Goal: Task Accomplishment & Management: Complete application form

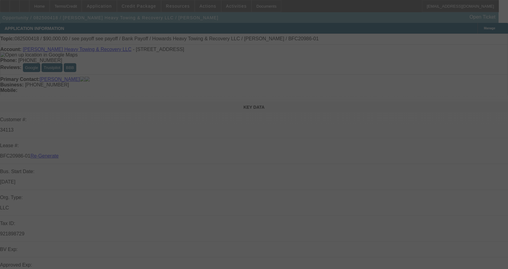
select select "4"
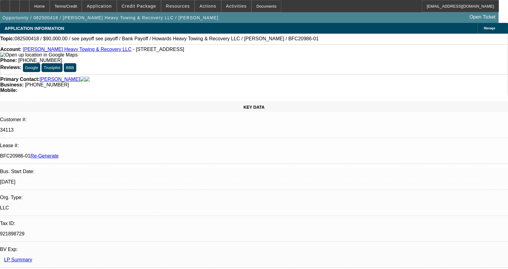
select select "0"
select select "2"
select select "0.1"
select select "4"
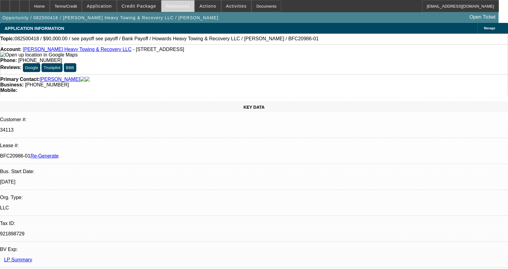
click at [177, 7] on span "Resources" at bounding box center [178, 6] width 24 height 5
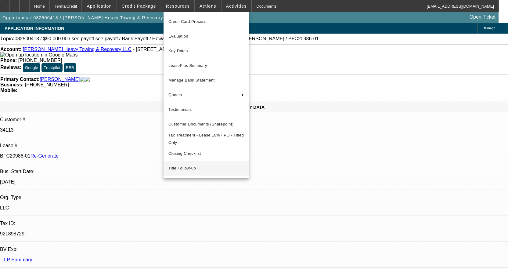
click at [173, 172] on span "Title Follow-up" at bounding box center [206, 167] width 76 height 7
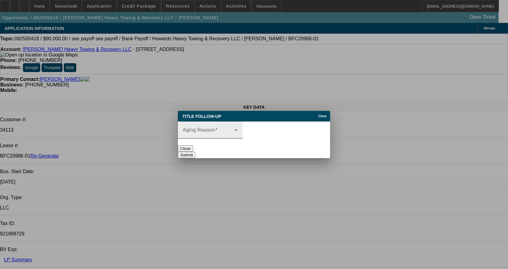
click at [217, 127] on span at bounding box center [216, 129] width 2 height 5
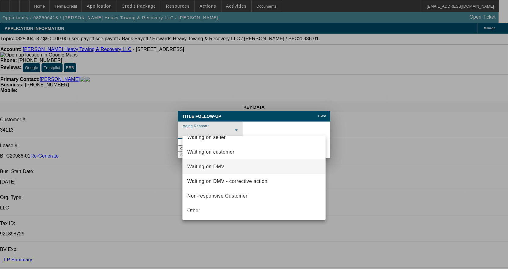
scroll to position [23, 0]
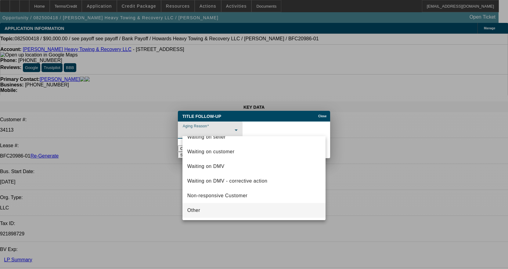
click at [199, 213] on span "Other" at bounding box center [193, 210] width 13 height 7
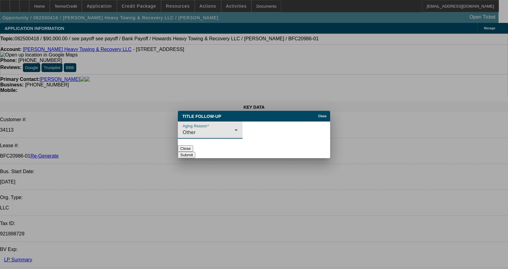
click at [240, 127] on icon at bounding box center [235, 129] width 7 height 7
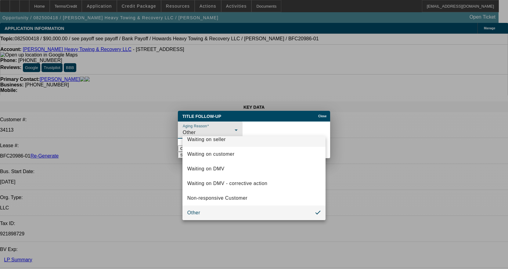
scroll to position [0, 0]
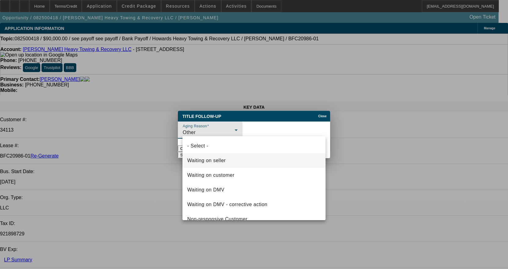
click at [216, 159] on span "Waiting on seller" at bounding box center [206, 160] width 38 height 7
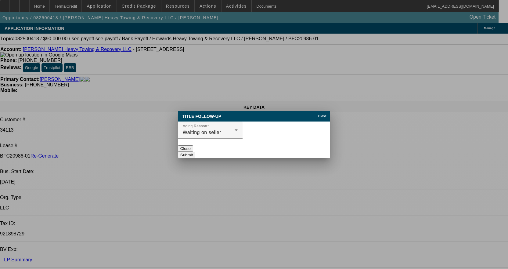
click at [195, 152] on button "Submit" at bounding box center [186, 155] width 17 height 6
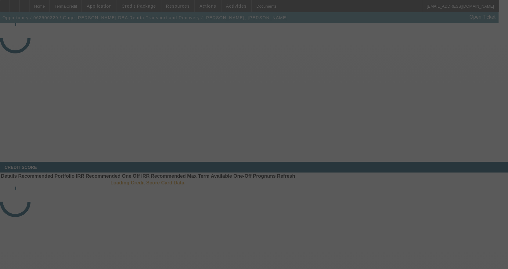
select select "4"
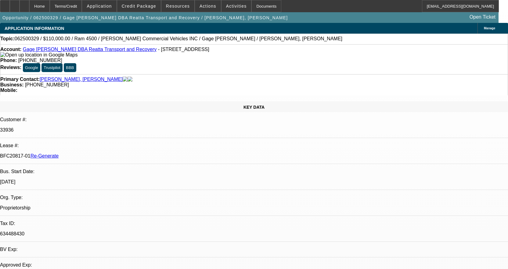
select select "0"
select select "3"
select select "0"
select select "6"
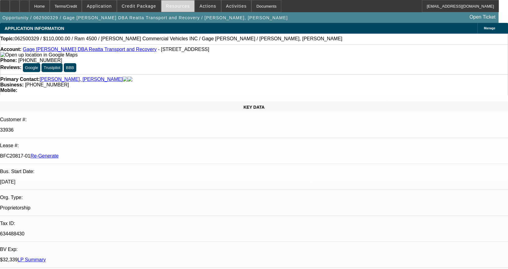
click at [179, 5] on span "Resources" at bounding box center [178, 6] width 24 height 5
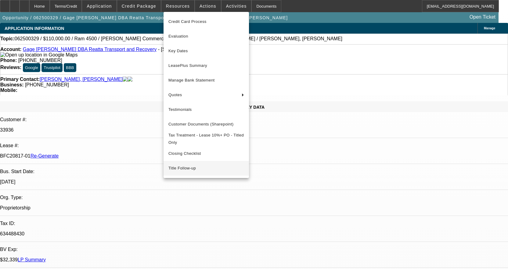
click at [174, 167] on button "Title Follow-up" at bounding box center [206, 168] width 85 height 15
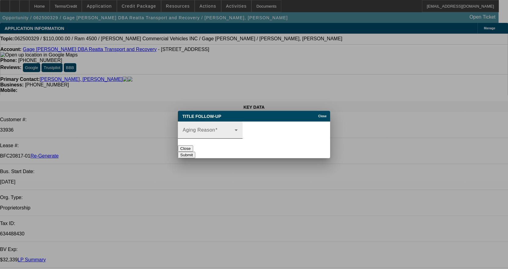
click at [215, 127] on mat-label "Aging Reason" at bounding box center [199, 129] width 33 height 5
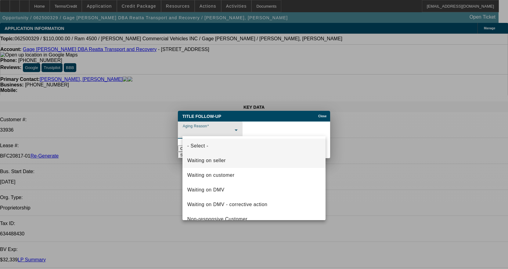
click at [220, 159] on span "Waiting on seller" at bounding box center [206, 160] width 38 height 7
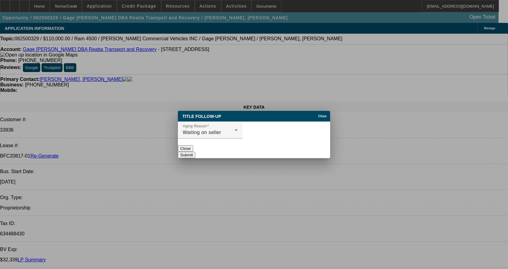
click at [195, 152] on button "Submit" at bounding box center [186, 155] width 17 height 6
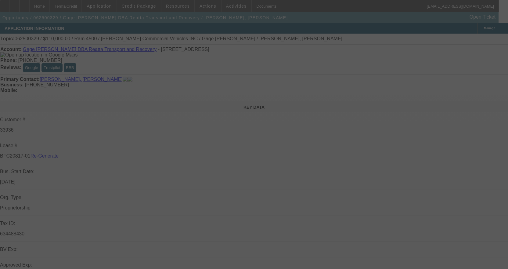
select select "4"
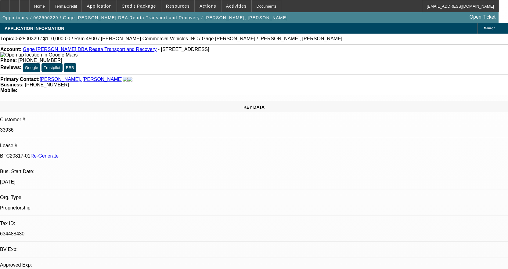
select select "0"
select select "3"
select select "0"
select select "6"
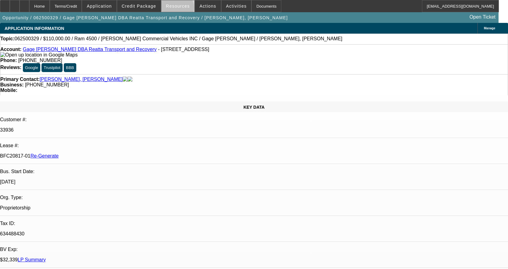
click at [179, 9] on span at bounding box center [177, 6] width 33 height 15
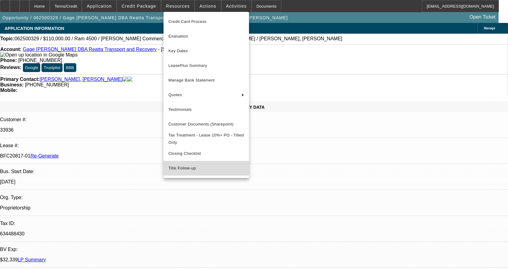
click at [177, 172] on span "Title Follow-up" at bounding box center [206, 167] width 76 height 7
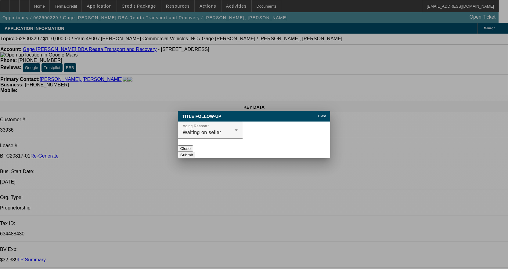
click at [317, 111] on div "Close" at bounding box center [323, 114] width 13 height 7
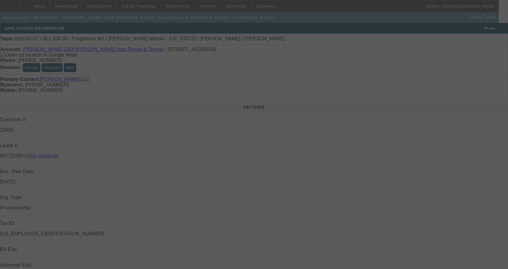
select select "4"
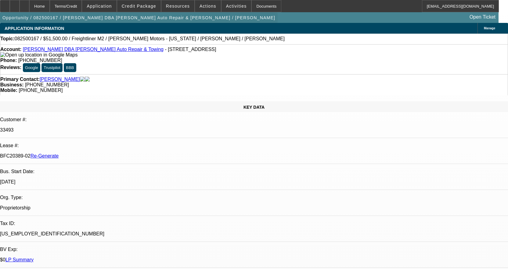
select select "0"
select select "2"
select select "0"
select select "6"
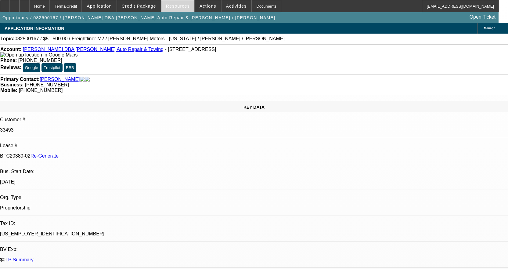
click at [178, 7] on span "Resources" at bounding box center [178, 6] width 24 height 5
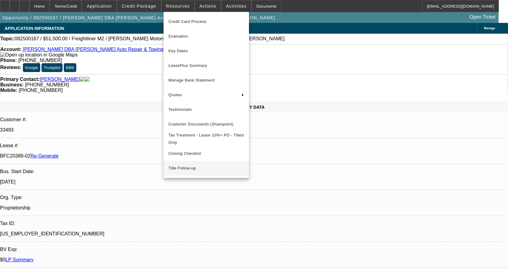
click at [178, 169] on span "Title Follow-up" at bounding box center [206, 167] width 76 height 7
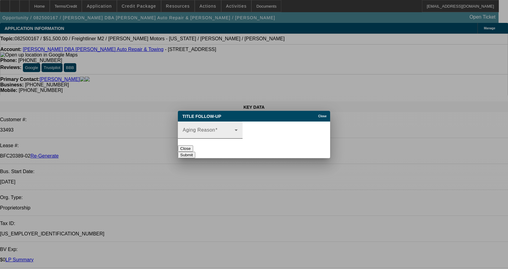
click at [213, 129] on span at bounding box center [209, 132] width 52 height 7
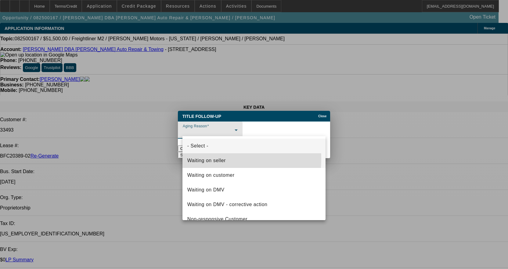
click at [203, 158] on span "Waiting on seller" at bounding box center [206, 160] width 38 height 7
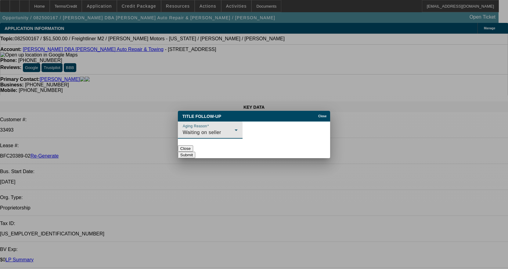
click at [195, 152] on button "Submit" at bounding box center [186, 155] width 17 height 6
